Goal: Task Accomplishment & Management: Use online tool/utility

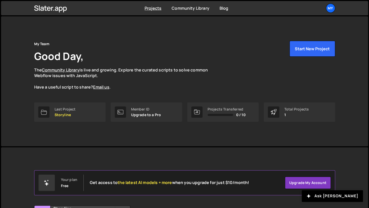
scroll to position [55, 0]
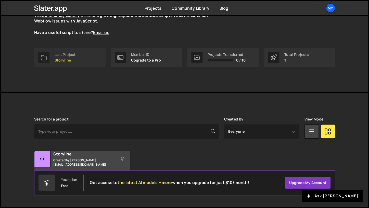
click at [55, 60] on p "Storyline" at bounding box center [65, 60] width 21 height 4
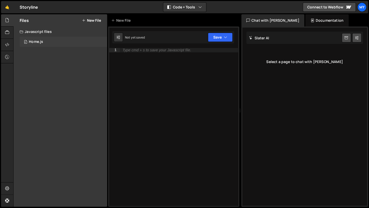
click at [48, 42] on div "0 Home.js 0" at bounding box center [63, 42] width 87 height 10
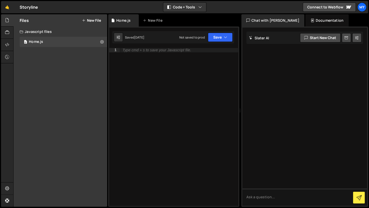
click at [152, 86] on div "Type cmd + s to save your Javascript file." at bounding box center [179, 131] width 118 height 166
click at [6, 34] on icon at bounding box center [7, 33] width 4 height 6
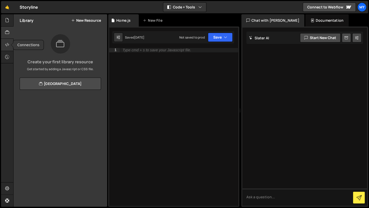
click at [11, 44] on div at bounding box center [7, 45] width 12 height 12
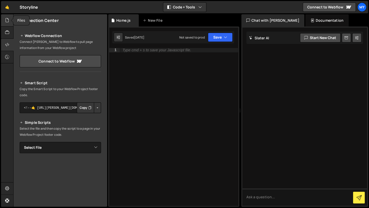
click at [9, 21] on icon at bounding box center [7, 20] width 4 height 6
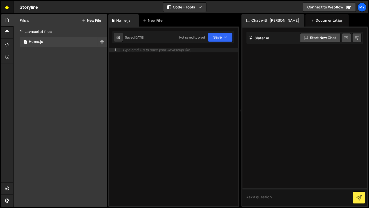
click at [10, 7] on link "🤙" at bounding box center [7, 7] width 12 height 12
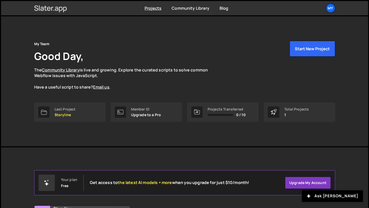
click at [45, 9] on icon at bounding box center [45, 8] width 3 height 5
click at [331, 9] on div "My" at bounding box center [330, 8] width 9 height 9
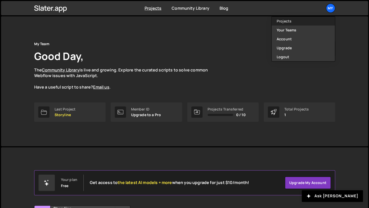
click at [284, 18] on link "Projects" at bounding box center [302, 21] width 63 height 9
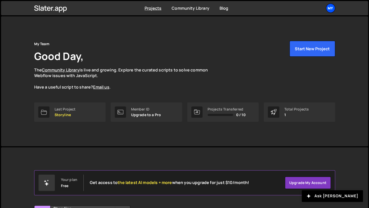
click at [328, 7] on div "My" at bounding box center [330, 8] width 9 height 9
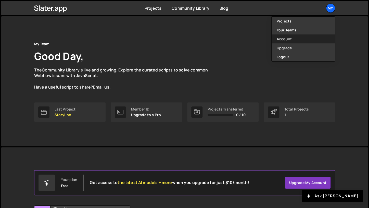
click at [309, 40] on link "Account" at bounding box center [302, 38] width 63 height 9
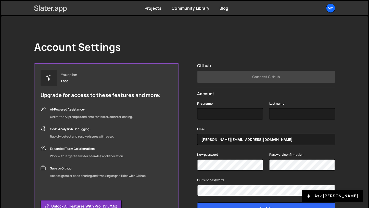
click at [59, 7] on icon at bounding box center [61, 10] width 4 height 6
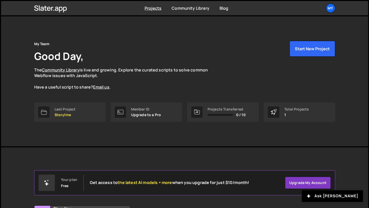
click at [335, 6] on link "My" at bounding box center [330, 8] width 9 height 9
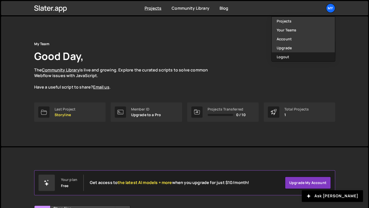
click at [303, 58] on button "Logout" at bounding box center [302, 56] width 63 height 9
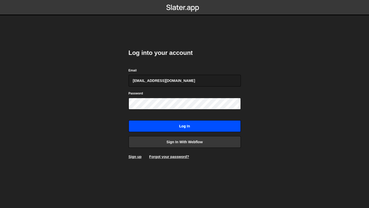
type input "[EMAIL_ADDRESS][DOMAIN_NAME]"
click at [173, 126] on input "Log in" at bounding box center [184, 126] width 112 height 12
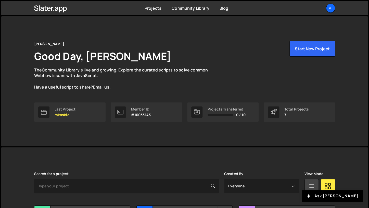
scroll to position [130, 0]
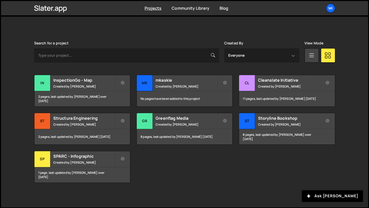
click at [276, 109] on div "Transfer Project Edit Project Delete Project In InspectionGo - Map Created by M…" at bounding box center [184, 129] width 301 height 108
click at [272, 121] on h2 "Storyline Bookshop" at bounding box center [288, 118] width 61 height 6
click at [302, 127] on div "Storyline Bookshop Created by Mitchell Kaskie" at bounding box center [287, 121] width 96 height 16
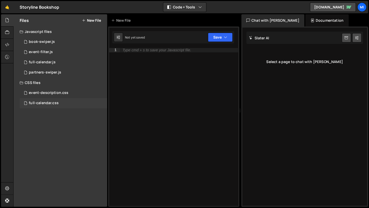
click at [52, 107] on div "full-calendar.css 0" at bounding box center [63, 103] width 87 height 10
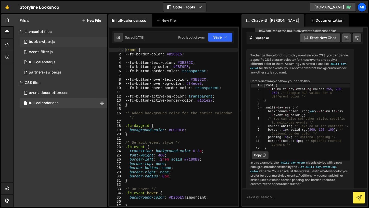
click at [55, 45] on div "1 book-swiper.js 0" at bounding box center [63, 42] width 87 height 10
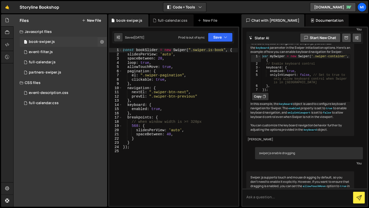
scroll to position [1067, 0]
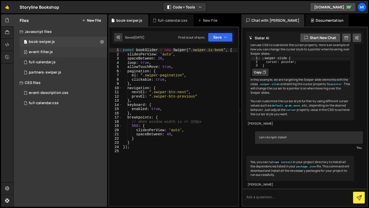
click at [66, 51] on div "0 event-filter.js 0" at bounding box center [63, 52] width 87 height 10
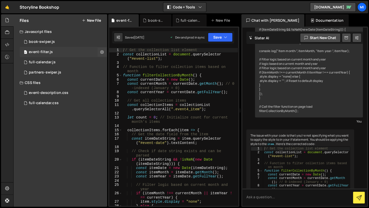
scroll to position [2345, 0]
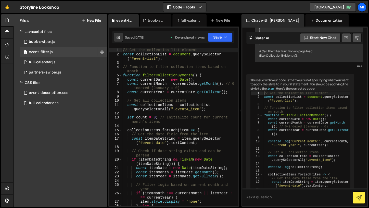
click at [90, 22] on button "New File" at bounding box center [91, 20] width 19 height 4
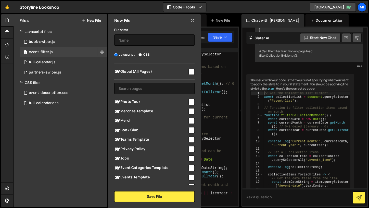
scroll to position [118, 0]
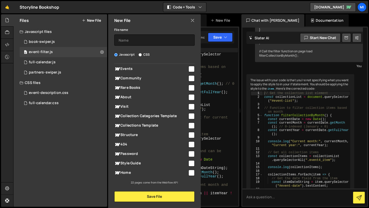
click at [190, 175] on input "checkbox" at bounding box center [191, 172] width 6 height 6
checkbox input "true"
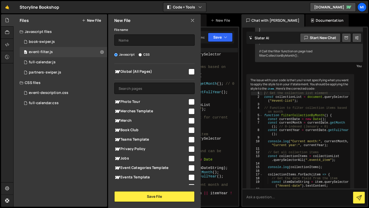
click at [146, 33] on div "File name" at bounding box center [154, 36] width 80 height 19
click at [146, 34] on div "File name" at bounding box center [154, 36] width 80 height 19
click at [141, 43] on input "text" at bounding box center [154, 39] width 80 height 11
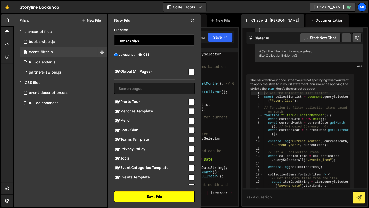
type input "news-swiper"
click at [166, 198] on button "Save File" at bounding box center [154, 196] width 80 height 11
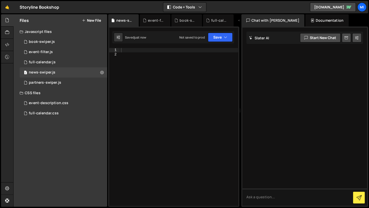
click at [166, 79] on div at bounding box center [179, 131] width 118 height 166
click at [159, 54] on div at bounding box center [179, 131] width 118 height 166
click at [69, 84] on div "1 partners-swiper.js 0" at bounding box center [63, 82] width 87 height 10
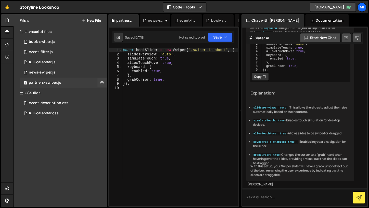
click at [68, 78] on div "1 partners-swiper.js 0" at bounding box center [63, 82] width 87 height 10
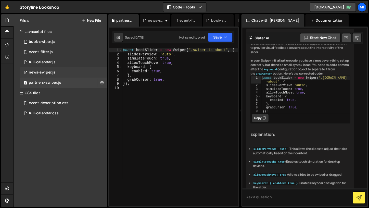
scroll to position [1061, 0]
click at [67, 74] on div "1 news-swiper.js 0" at bounding box center [63, 72] width 87 height 10
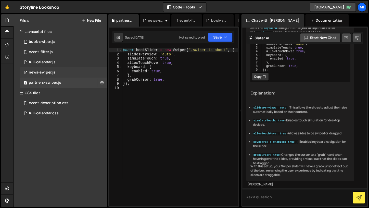
scroll to position [0, 0]
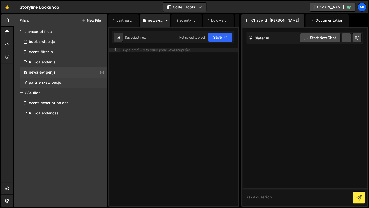
click at [66, 84] on div "1 partners-swiper.js 0" at bounding box center [63, 82] width 87 height 10
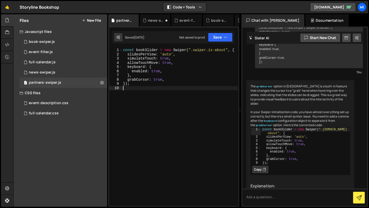
click at [188, 88] on div "const bookSlider = new Swiper ( ".swiper.is-about" , { slidesPerView : 'auto' ,…" at bounding box center [180, 131] width 116 height 166
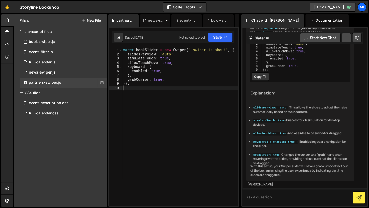
scroll to position [1064, 0]
type textarea "});"
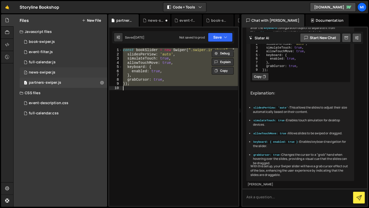
click at [40, 74] on div "news-swiper.js" at bounding box center [42, 72] width 27 height 5
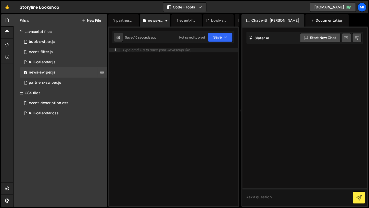
click at [160, 91] on div "Type cmd + s to save your Javascript file." at bounding box center [179, 131] width 118 height 166
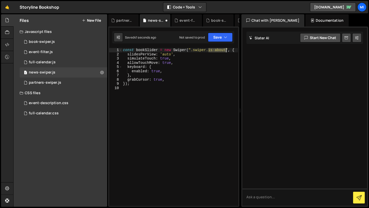
drag, startPoint x: 208, startPoint y: 51, endPoint x: 226, endPoint y: 51, distance: 17.6
click at [226, 51] on div "const bookSlider = new Swiper ( ".swiper.is-about" , { slidesPerView : 'auto' ,…" at bounding box center [180, 131] width 116 height 166
paste textarea "home-logo_list-wrapper"
type textarea "const bookSlider = new Swiper(".swiper.home-logo_list-wrapper", {"
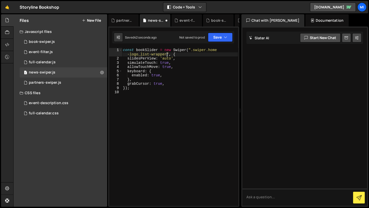
click at [180, 97] on div "const bookSlider = new Swiper ( ".swiper.home -logo_list-wrapper" , { slidesPer…" at bounding box center [180, 133] width 116 height 170
click at [184, 80] on div "const bookSlider = new Swiper ( ".swiper.home -logo_list-wrapper" , { slidesPer…" at bounding box center [180, 133] width 116 height 170
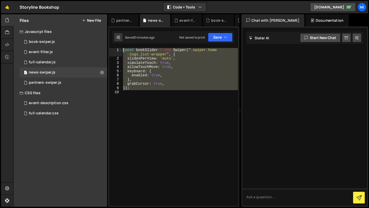
drag, startPoint x: 154, startPoint y: 106, endPoint x: 91, endPoint y: 6, distance: 118.4
click at [122, 48] on div "const bookSlider = new Swiper ( ".swiper.home -logo_list-wrapper" , { slidesPer…" at bounding box center [180, 127] width 116 height 158
type textarea "const bookSlider = new Swiper(".swiper.home-logo_list-wrapper", { slidesPerView…"
click at [189, 90] on div "const bookSlider = new Swiper ( ".swiper.home -logo_list-wrapper" , { slidesPer…" at bounding box center [180, 127] width 116 height 158
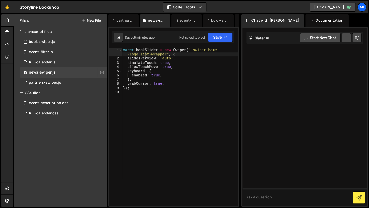
click at [145, 53] on div "const bookSlider = new Swiper ( ".swiper.home -logo_list-wrapper" , { slidesPer…" at bounding box center [180, 133] width 116 height 170
click at [145, 51] on div "const bookSlider = new Swiper ( ".swiper.home -logo_list-wrapper" , { slidesPer…" at bounding box center [180, 133] width 116 height 170
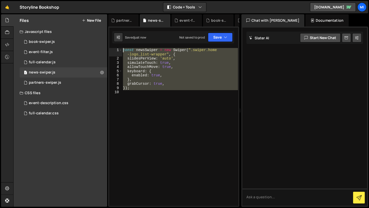
drag, startPoint x: 183, startPoint y: 98, endPoint x: 81, endPoint y: 15, distance: 131.4
click at [122, 48] on div "const newsSwiper = new Swiper ( ".swiper.home -logo_list-wrapper" , { slidesPer…" at bounding box center [180, 127] width 116 height 158
click at [167, 60] on div "const newsSwiper = new Swiper ( ".swiper.home -logo_list-wrapper" , { slidesPer…" at bounding box center [180, 127] width 116 height 158
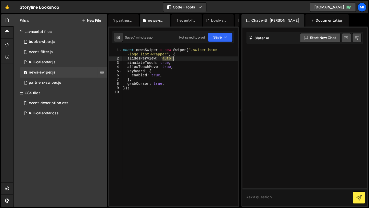
drag, startPoint x: 163, startPoint y: 60, endPoint x: 173, endPoint y: 60, distance: 10.7
click at [173, 60] on div "const newsSwiper = new Swiper ( ".swiper.home -logo_list-wrapper" , { slidesPer…" at bounding box center [180, 133] width 116 height 170
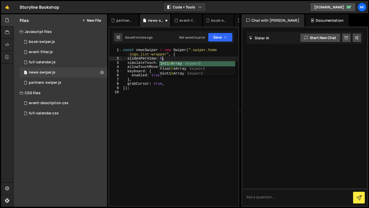
type textarea "});"
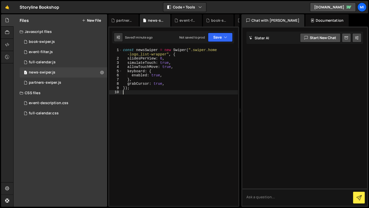
click at [161, 58] on div "const newsSwiper = new Swiper ( ".swiper.home -logo_list-wrapper" , { slidesPer…" at bounding box center [180, 133] width 116 height 170
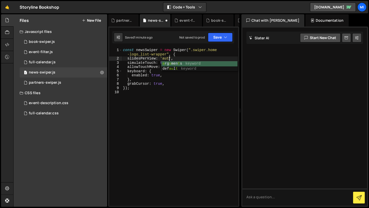
scroll to position [0, 3]
click at [193, 86] on div "const newsSwiper = new Swiper ( ".swiper.home -logo_list-wrapper" , { slidesPer…" at bounding box center [180, 133] width 116 height 170
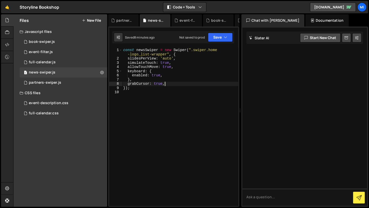
click at [193, 82] on div "const newsSwiper = new Swiper ( ".swiper.home -logo_list-wrapper" , { slidesPer…" at bounding box center [180, 133] width 116 height 170
type textarea "grabCursor: true,"
click at [290, 204] on textarea at bounding box center [304, 196] width 125 height 17
type textarea "swiper not letting me scroll all the way to end"
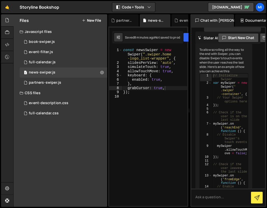
scroll to position [42, 0]
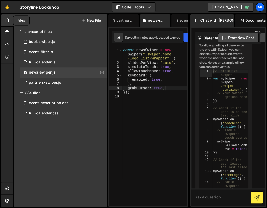
click at [10, 23] on div at bounding box center [7, 20] width 12 height 12
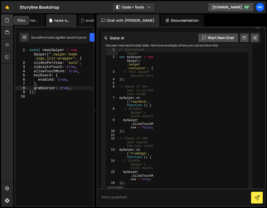
scroll to position [37, 0]
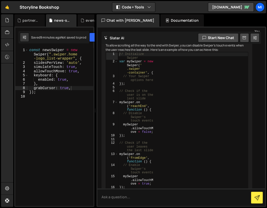
type textarea "allowTouchMove: true,"
click at [81, 71] on div "const newsSwiper = new Swiper ( ".swiper.home -logo_list-wrapper" , { slidesPer…" at bounding box center [60, 135] width 65 height 174
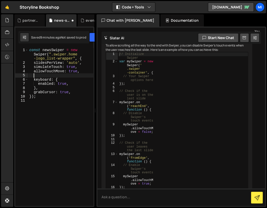
paste textarea "In your init code, set spaceBetween and (if horizontal drag) freeMode."
type textarea "In your init code, set spaceBetween and (if horizontal drag) freeMode."
type textarea "space"
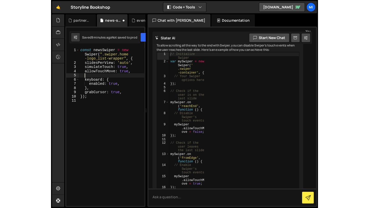
scroll to position [0, 0]
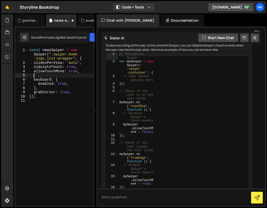
click at [53, 80] on div "const newsSwiper = new Swiper ( ".swiper.home -logo_list-wrapper" , { slidesPer…" at bounding box center [60, 135] width 65 height 174
type textarea "keyboard: {"
click at [53, 75] on div "const newsSwiper = new Swiper ( ".swiper.home -logo_list-wrapper" , { slidesPer…" at bounding box center [60, 135] width 65 height 174
paste textarea "slidesOffsetAfter: 0,"
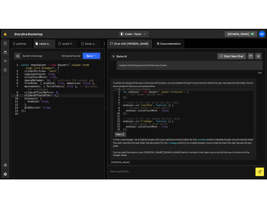
scroll to position [16, 0]
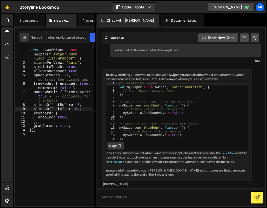
click at [89, 120] on div "const newsSwiper = new Swiper ( ".swiper.home -logo_list-wrapper" , { slidesPer…" at bounding box center [60, 135] width 65 height 174
drag, startPoint x: 83, startPoint y: 110, endPoint x: 26, endPoint y: 110, distance: 57.3
click at [28, 110] on div "const newsSwiper = new Swiper ( ".swiper.home -logo_list-wrapper" , { slidesPer…" at bounding box center [60, 127] width 65 height 158
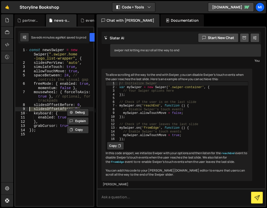
paste textarea "slidesOffsetAfter: 16"
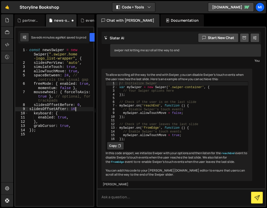
click at [73, 108] on div "Debug Explain Copy partners-swiper.js news-swiper.js event-filter.js book-swipe…" at bounding box center [54, 110] width 80 height 192
click at [88, 110] on div "const newsSwiper = new Swiper ( ".swiper.home -logo_list-wrapper" , { slidesPer…" at bounding box center [60, 135] width 65 height 174
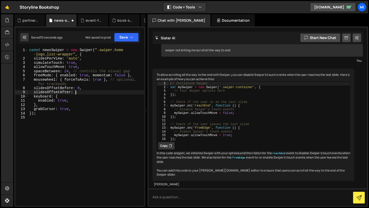
scroll to position [0, 3]
click at [65, 70] on div "const newsSwiper = new Swiper ( ".swiper.home -logo_list-wrapper" , { slidesPer…" at bounding box center [86, 133] width 116 height 170
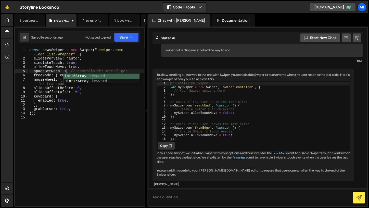
scroll to position [0, 3]
type textarea "spaceBetween: 32, // controls the visual gap"
